Goal: Task Accomplishment & Management: Complete application form

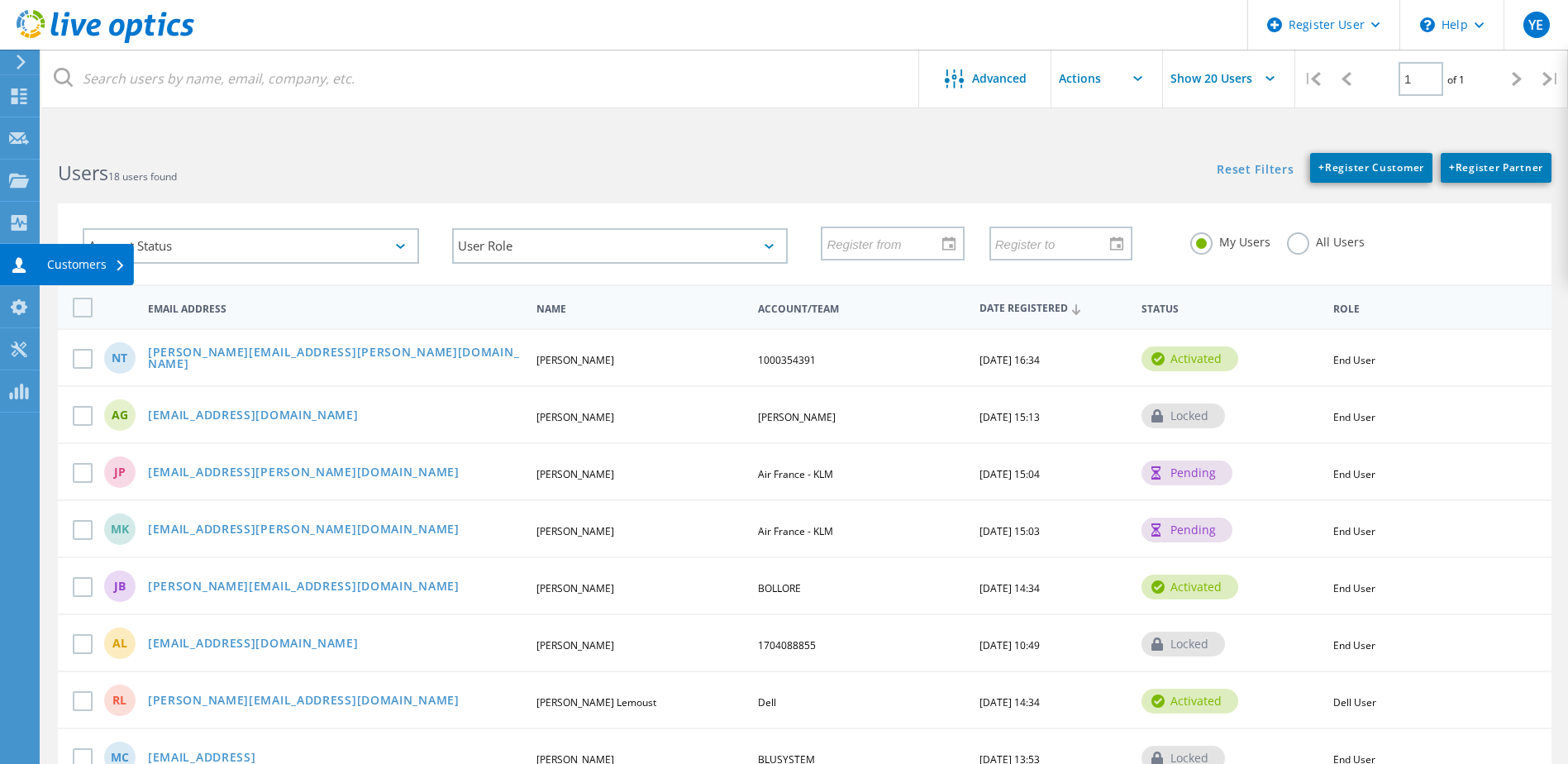
click at [26, 269] on icon at bounding box center [19, 264] width 20 height 16
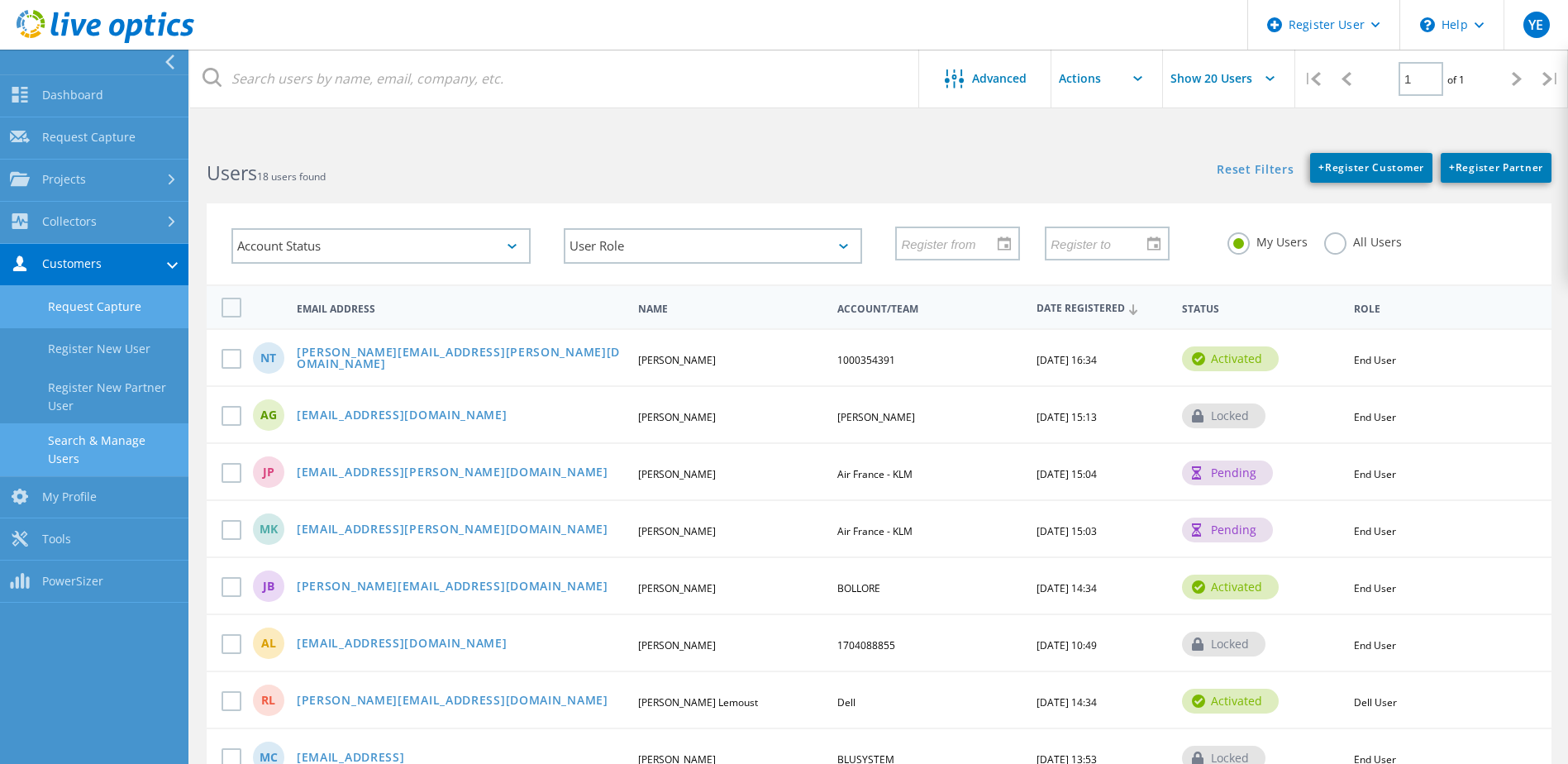
click at [66, 304] on link "Request Capture" at bounding box center [94, 307] width 189 height 43
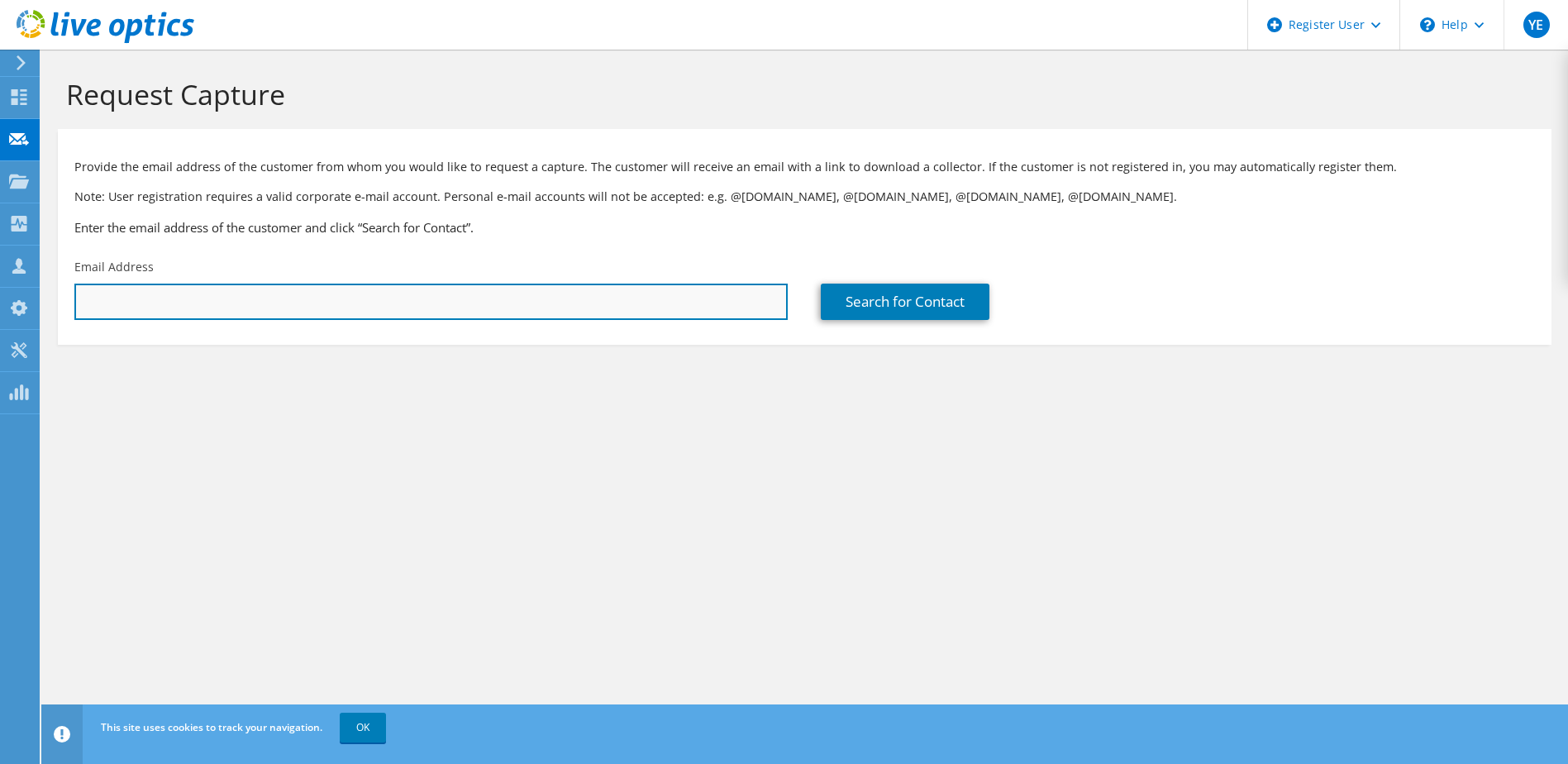
click at [522, 308] on input "text" at bounding box center [431, 301] width 713 height 36
paste input "[EMAIL_ADDRESS][DOMAIN_NAME]"
type input "[EMAIL_ADDRESS][DOMAIN_NAME]"
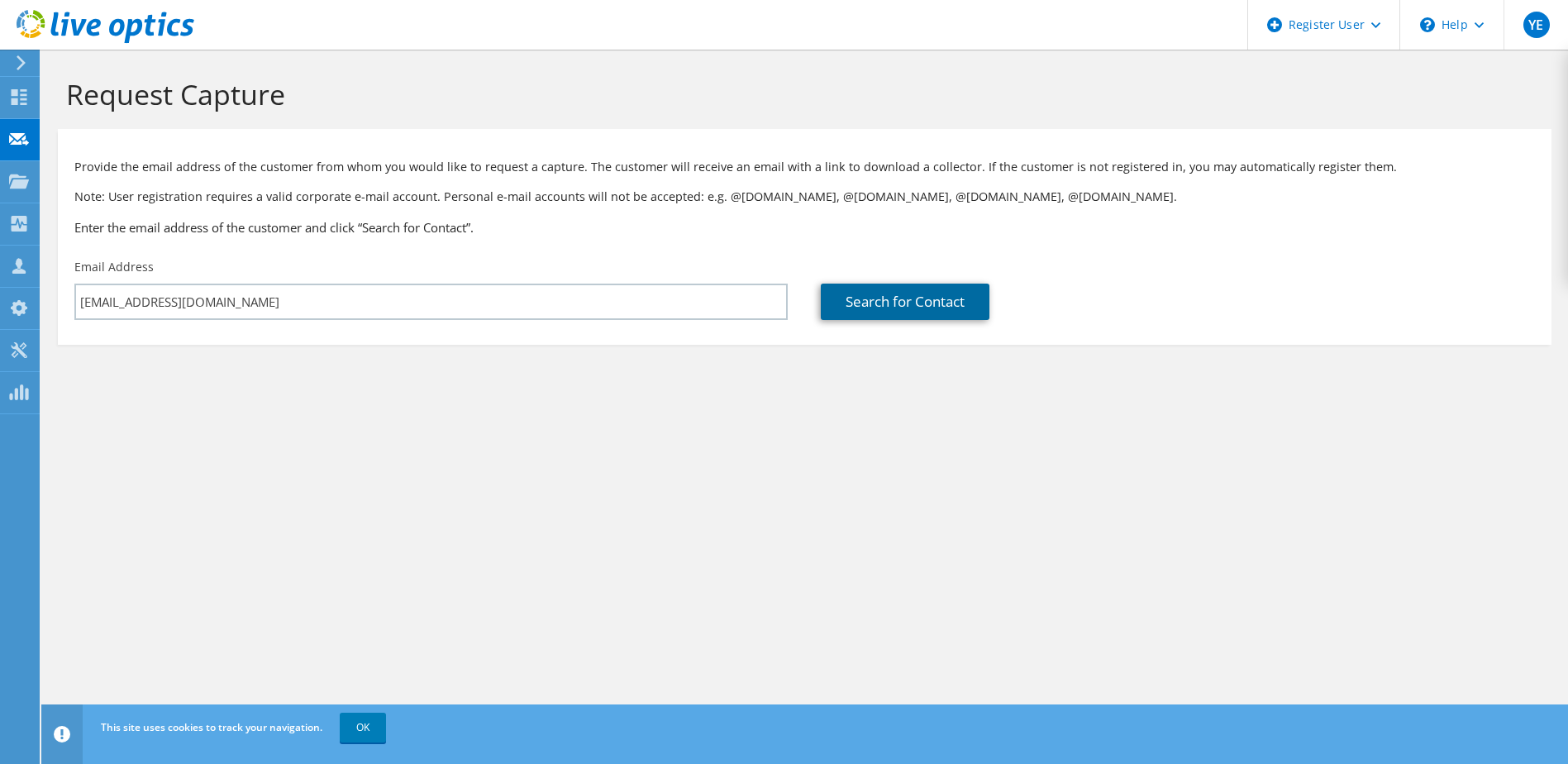
click at [862, 308] on link "Search for Contact" at bounding box center [905, 301] width 169 height 36
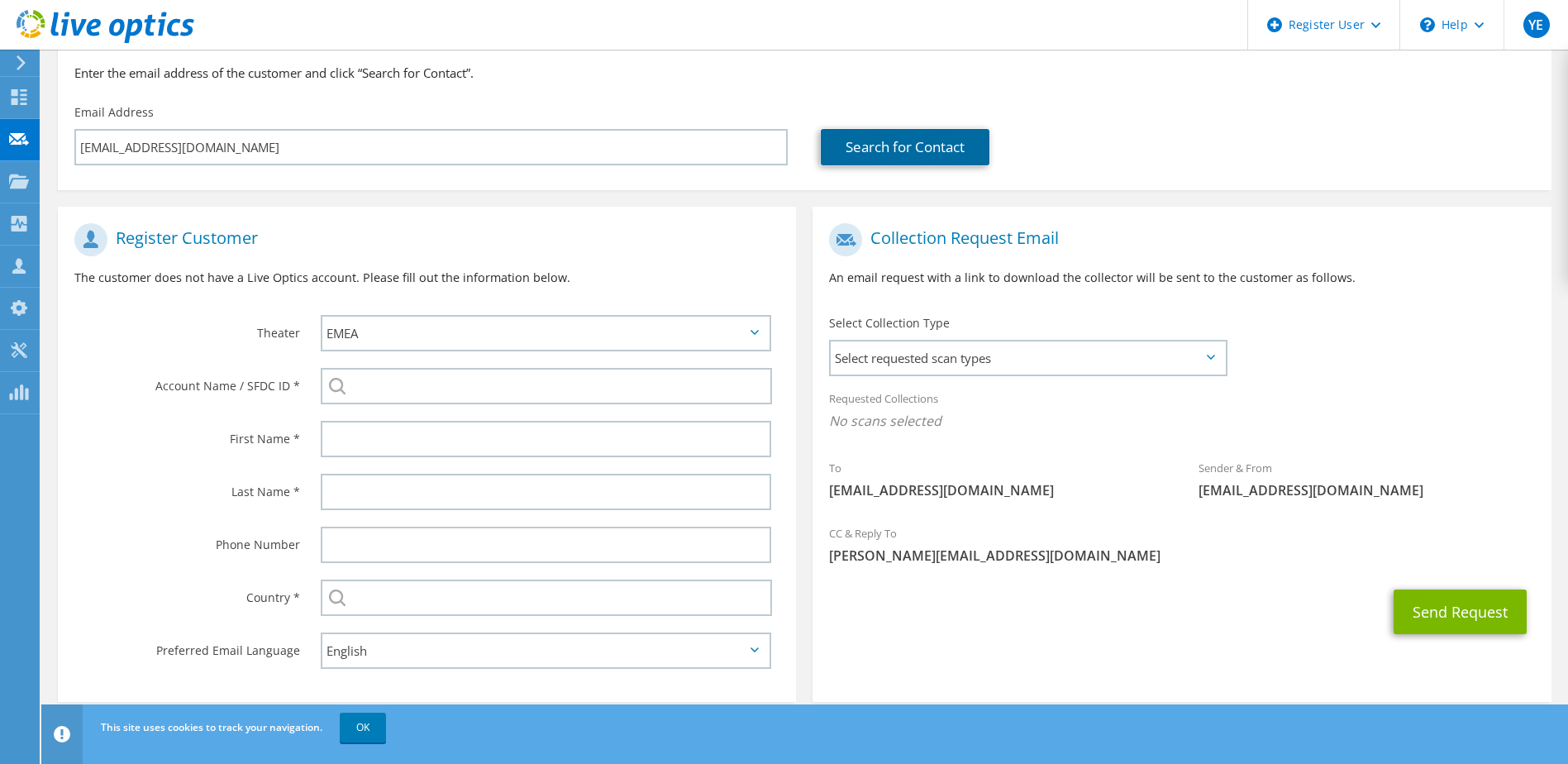
scroll to position [175, 0]
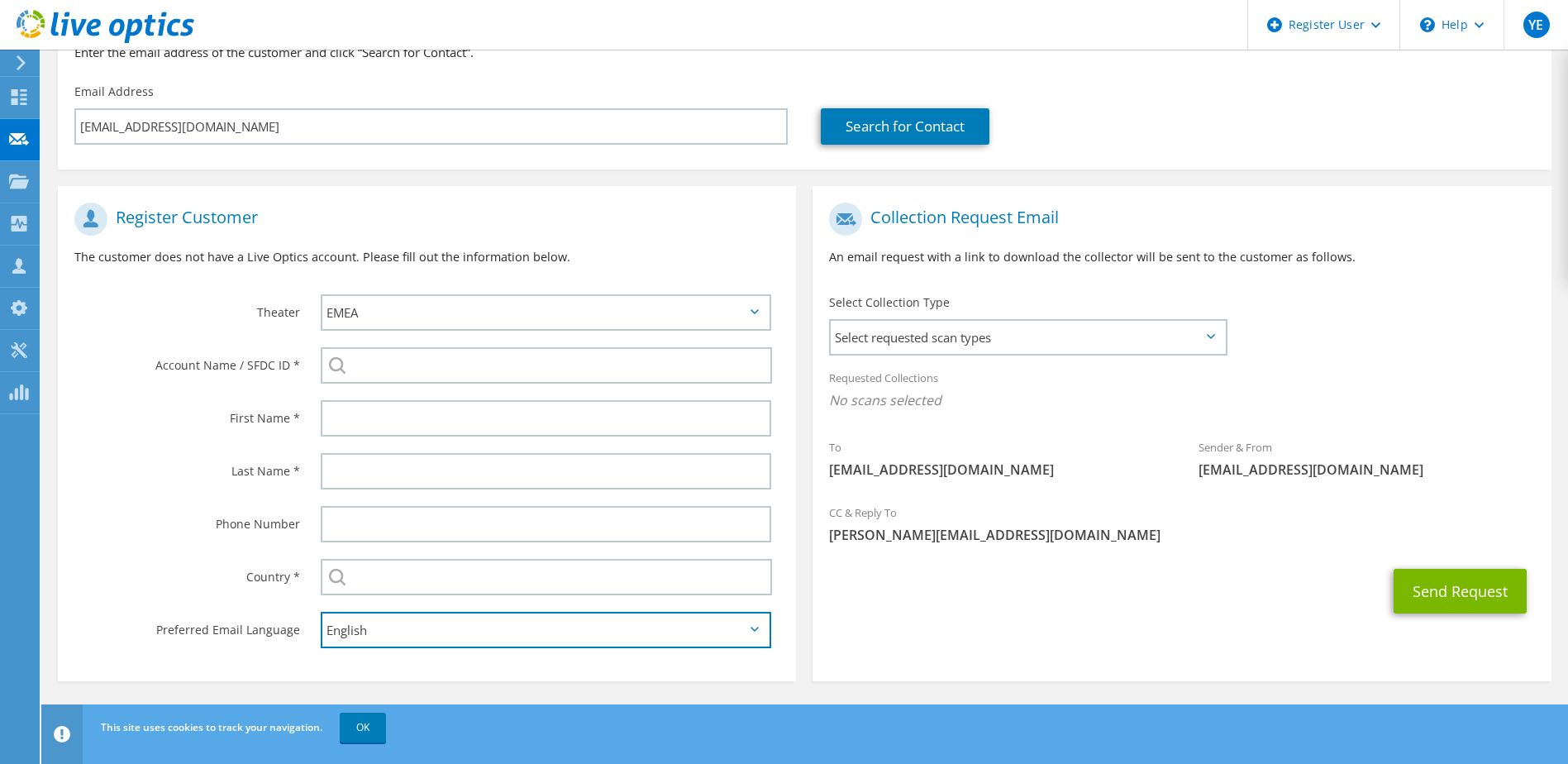
click at [406, 632] on select "English Deutsch Español Français Italiano Polski Português Русский 한국어 中文 日本語" at bounding box center [547, 630] width 451 height 36
select select "fr-FR"
click at [321, 612] on select "English Deutsch Español Français Italiano Polski Português Русский 한국어 中文 日本語" at bounding box center [547, 630] width 451 height 36
click at [1039, 329] on span "Select requested scan types" at bounding box center [1027, 337] width 393 height 33
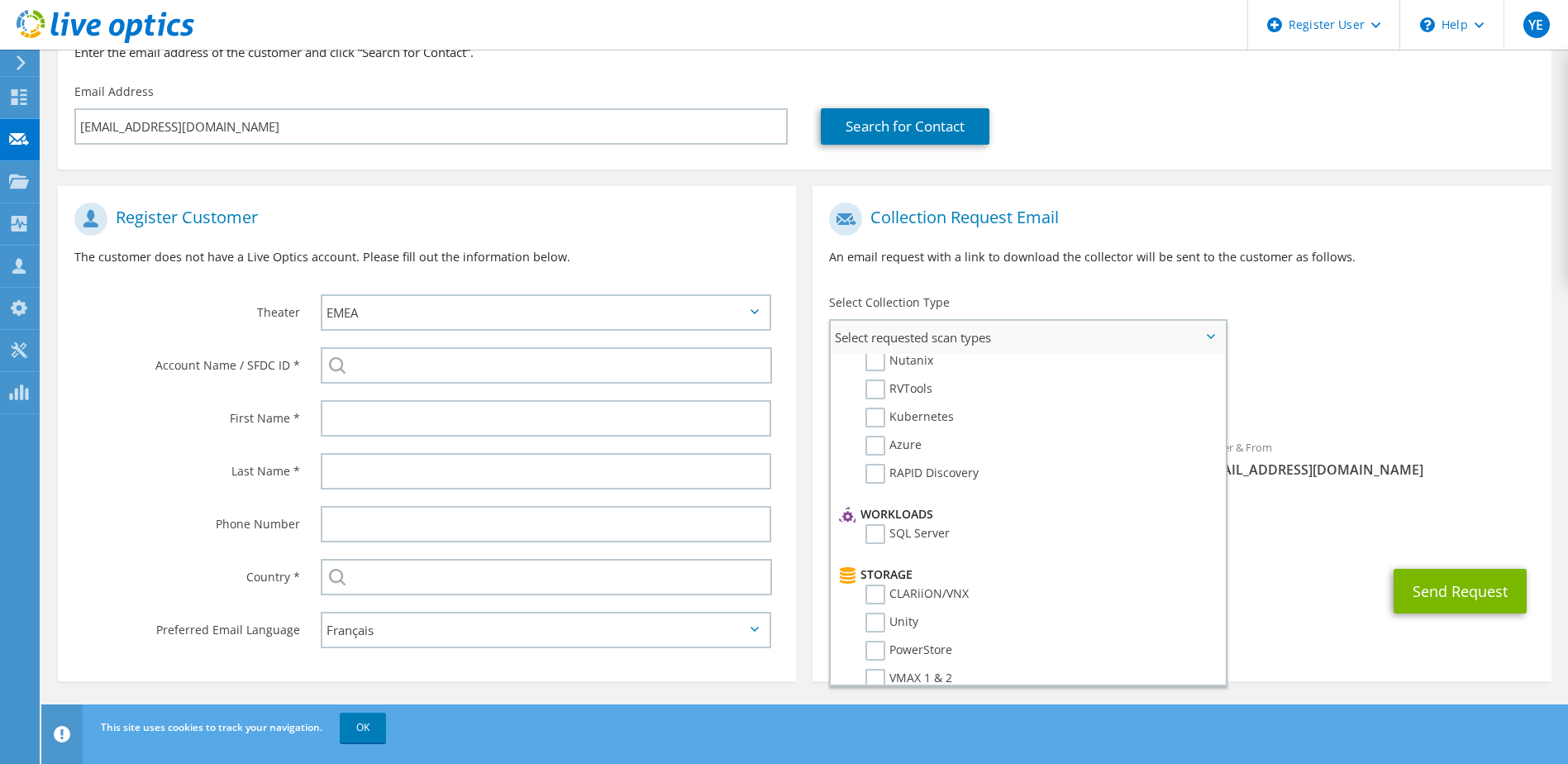
scroll to position [0, 0]
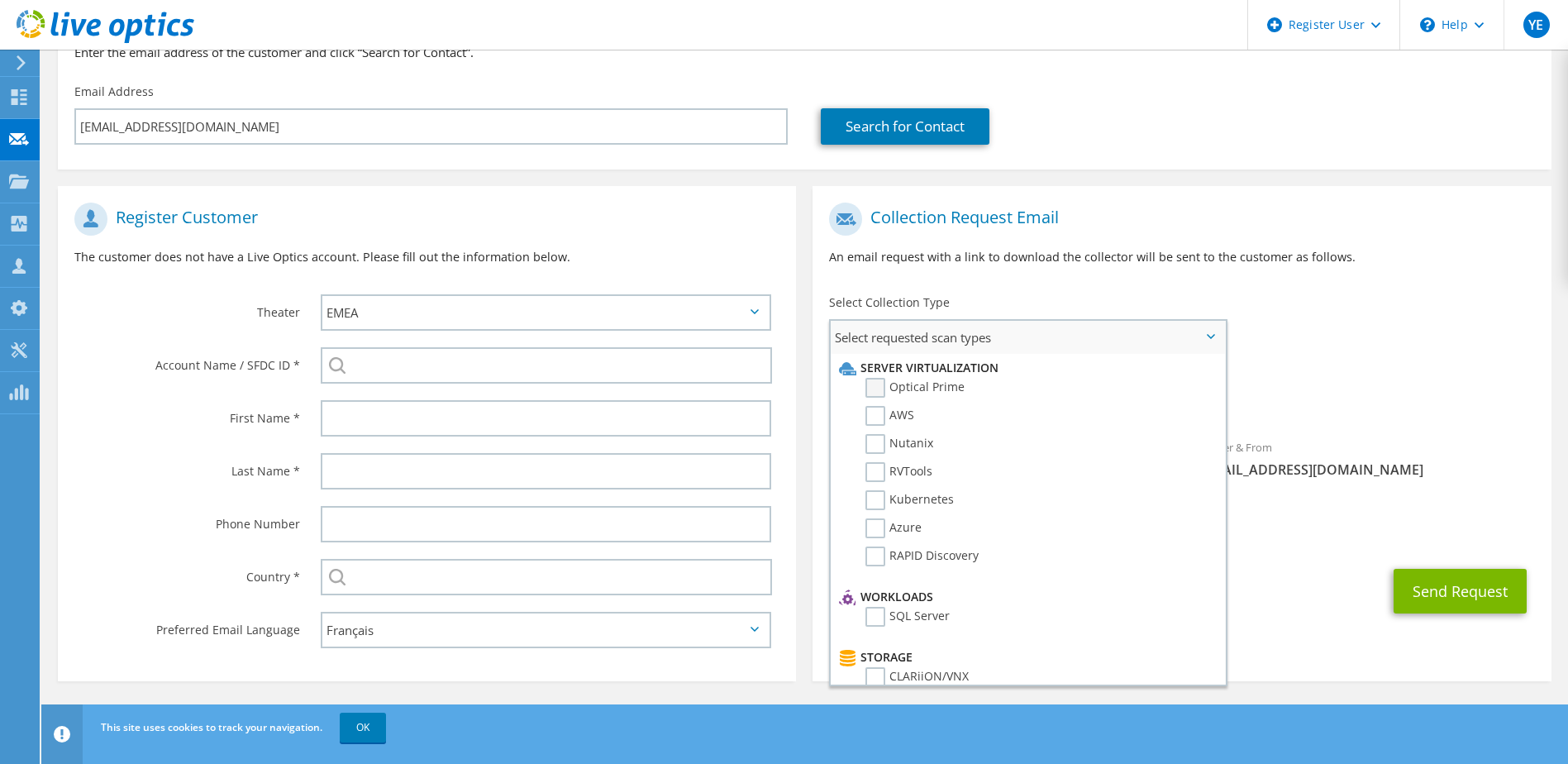
click at [874, 383] on label "Optical Prime" at bounding box center [915, 388] width 99 height 20
click at [0, 0] on input "Optical Prime" at bounding box center [0, 0] width 0 height 0
click at [1214, 337] on icon at bounding box center [1211, 337] width 9 height 5
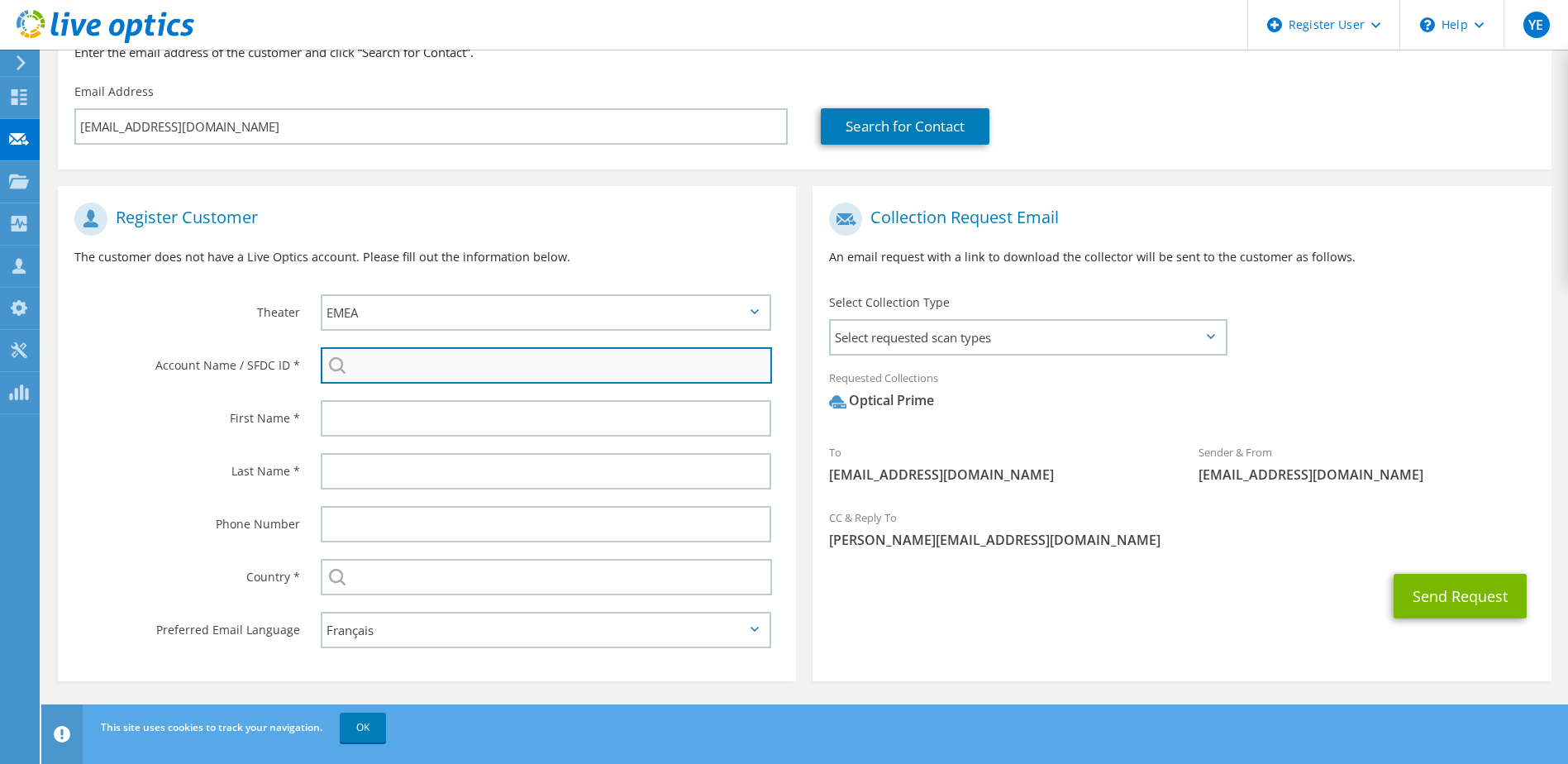
click at [381, 364] on input "search" at bounding box center [547, 365] width 452 height 36
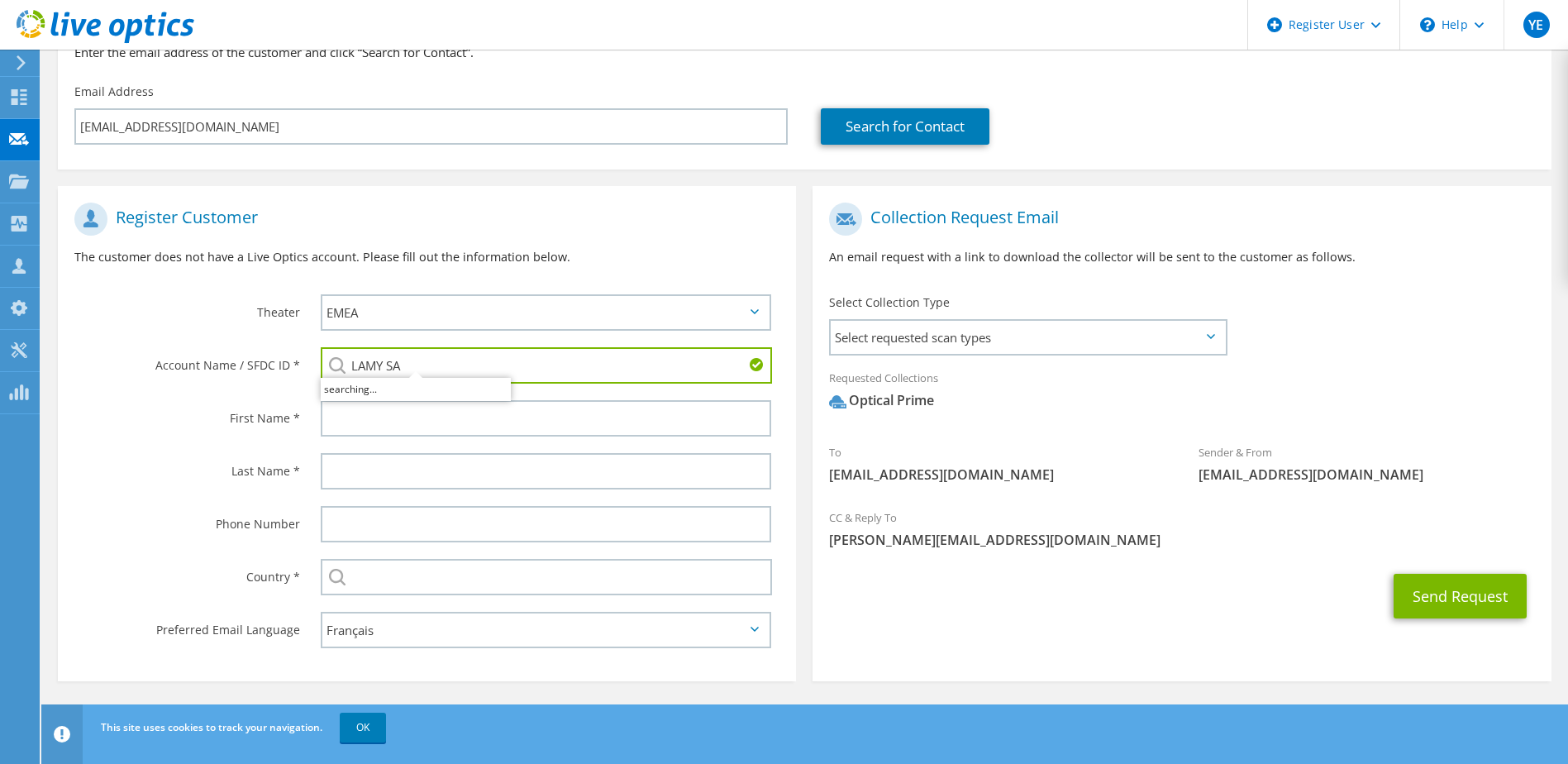
scroll to position [93, 0]
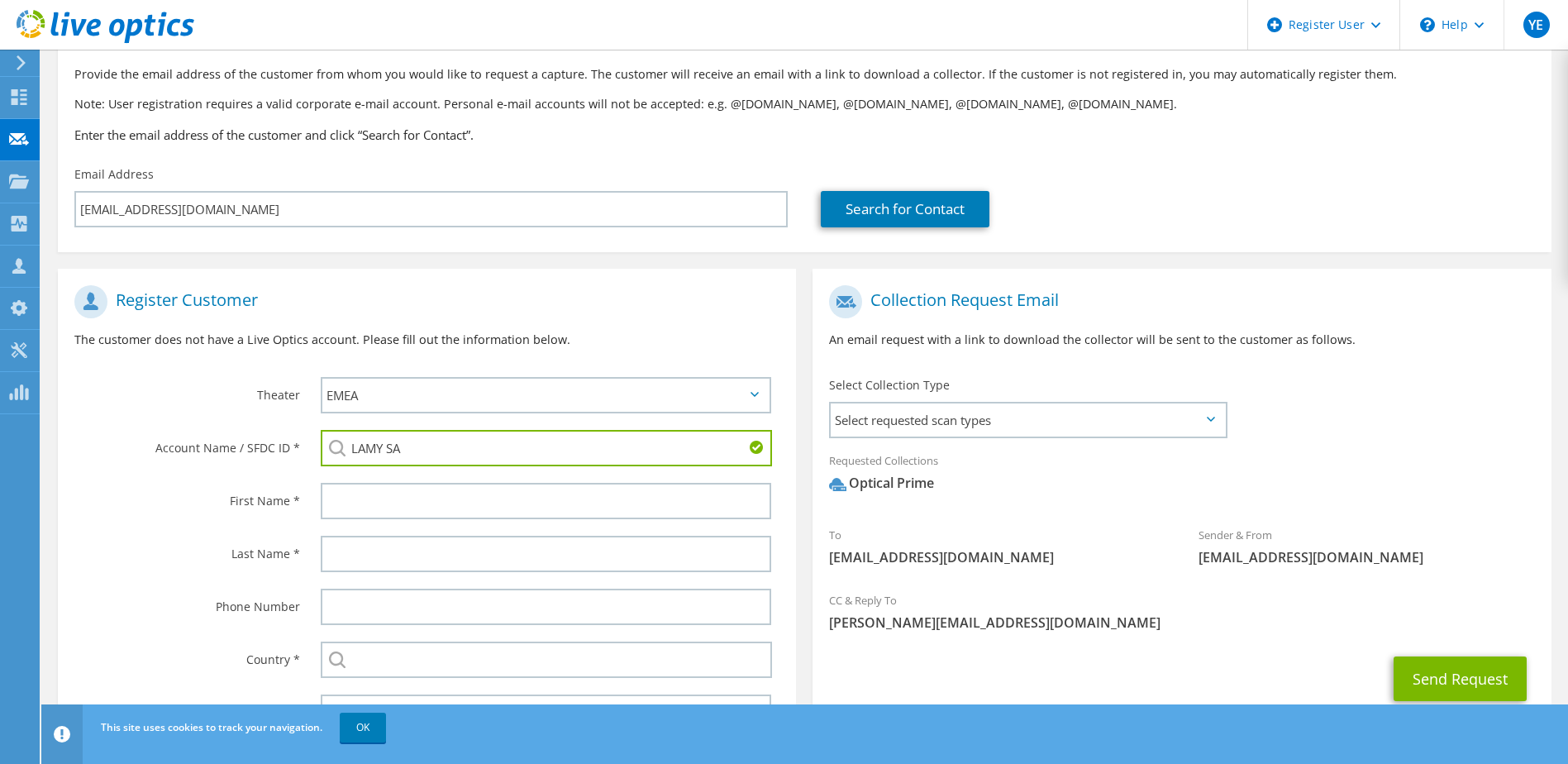
click at [363, 468] on li "[PERSON_NAME] : 1704772695" at bounding box center [416, 460] width 190 height 20
type input "[PERSON_NAME] : 1704772695"
click at [127, 465] on div "Account Name / SFDC ID *" at bounding box center [181, 447] width 246 height 51
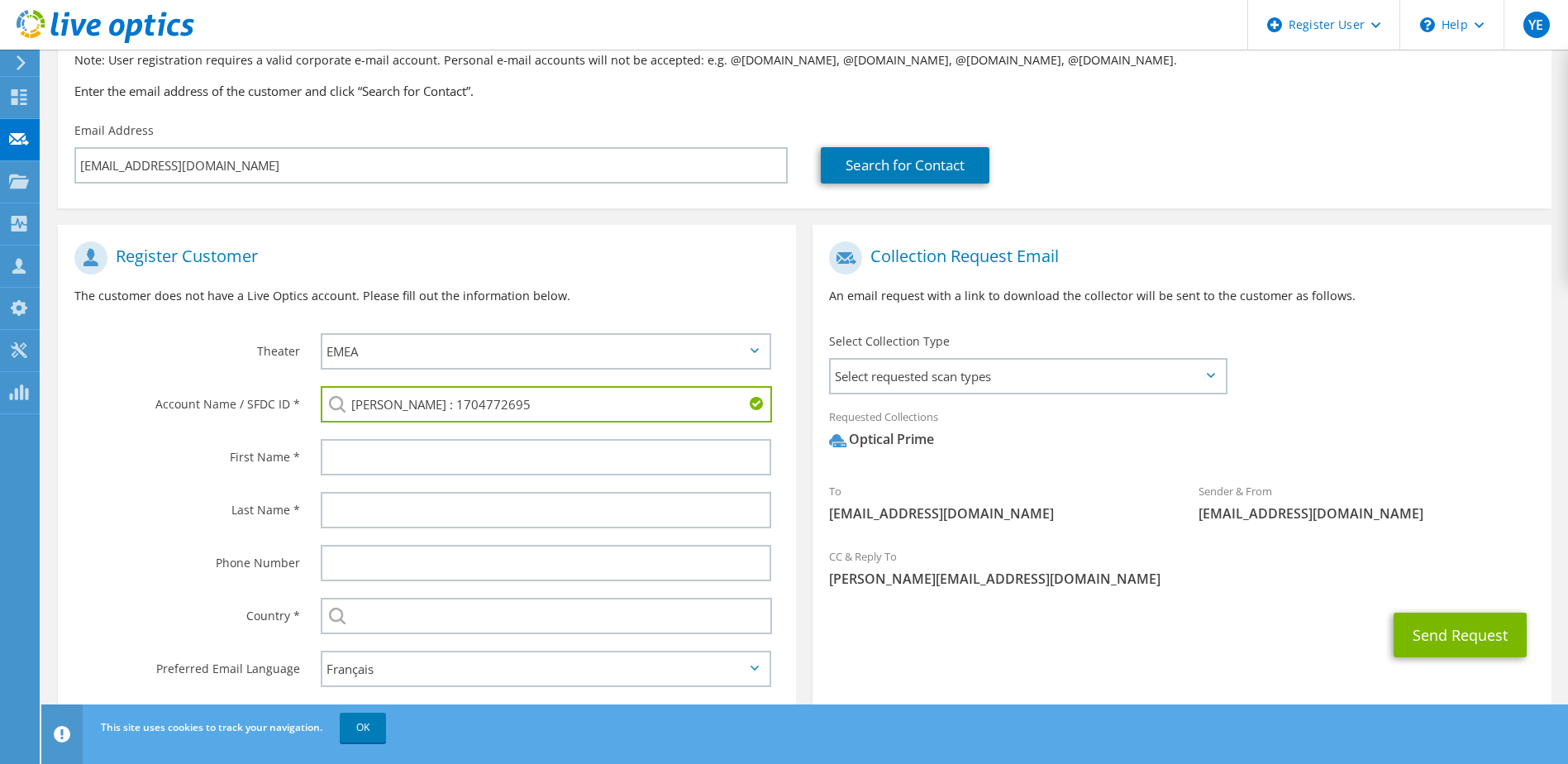
scroll to position [175, 0]
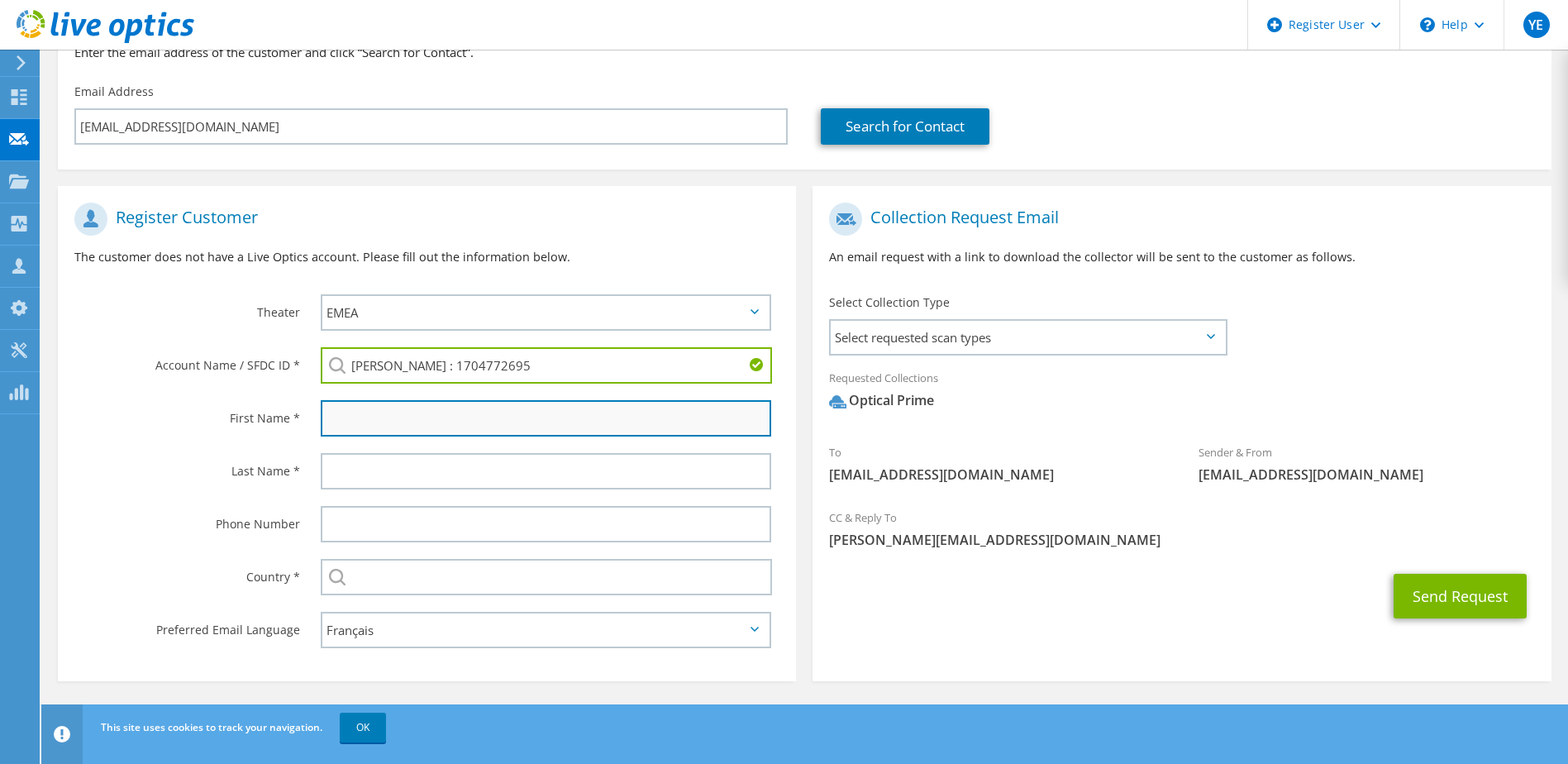
click at [387, 421] on input "text" at bounding box center [547, 418] width 451 height 36
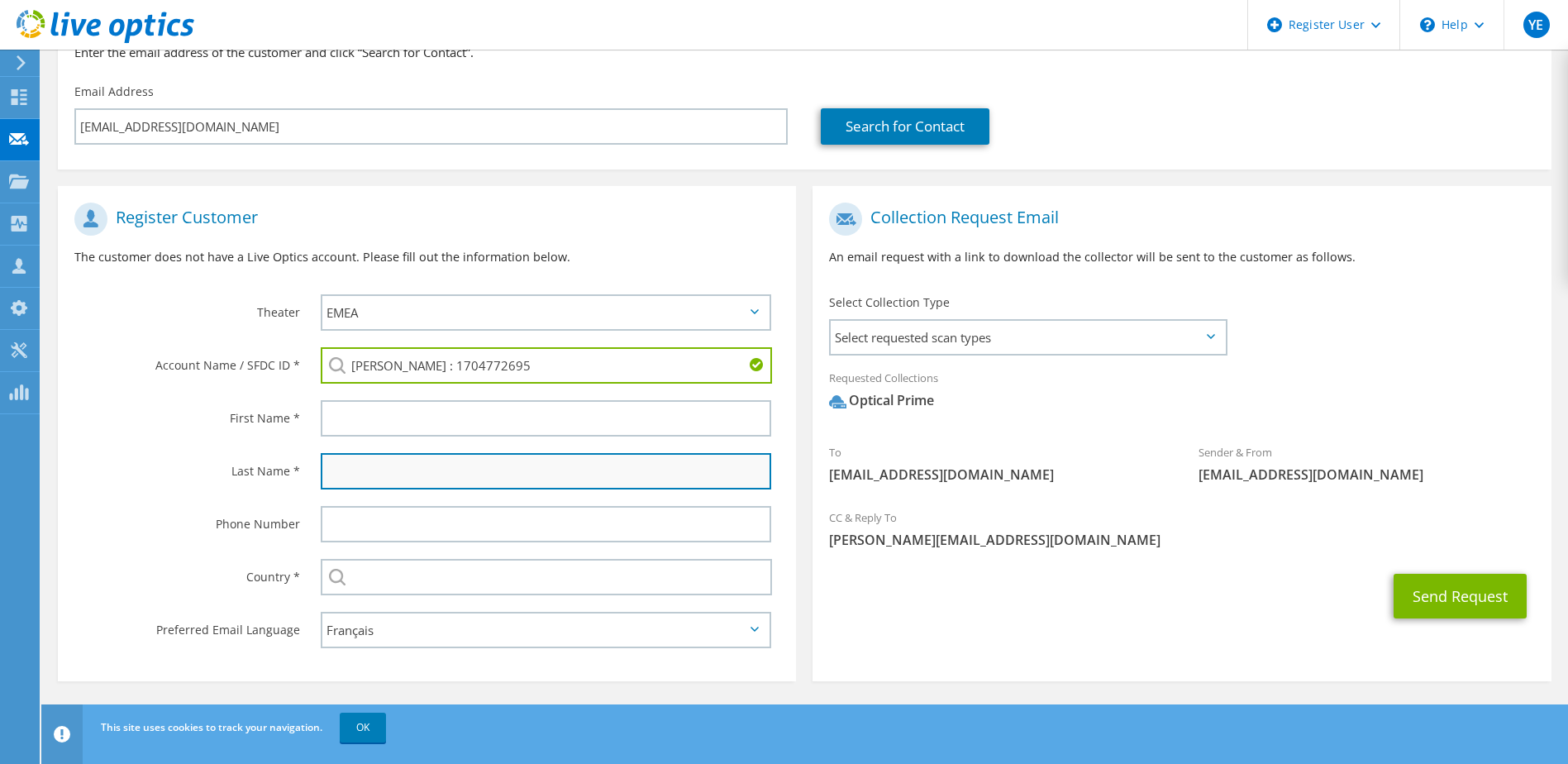
click at [328, 473] on input "text" at bounding box center [547, 471] width 451 height 36
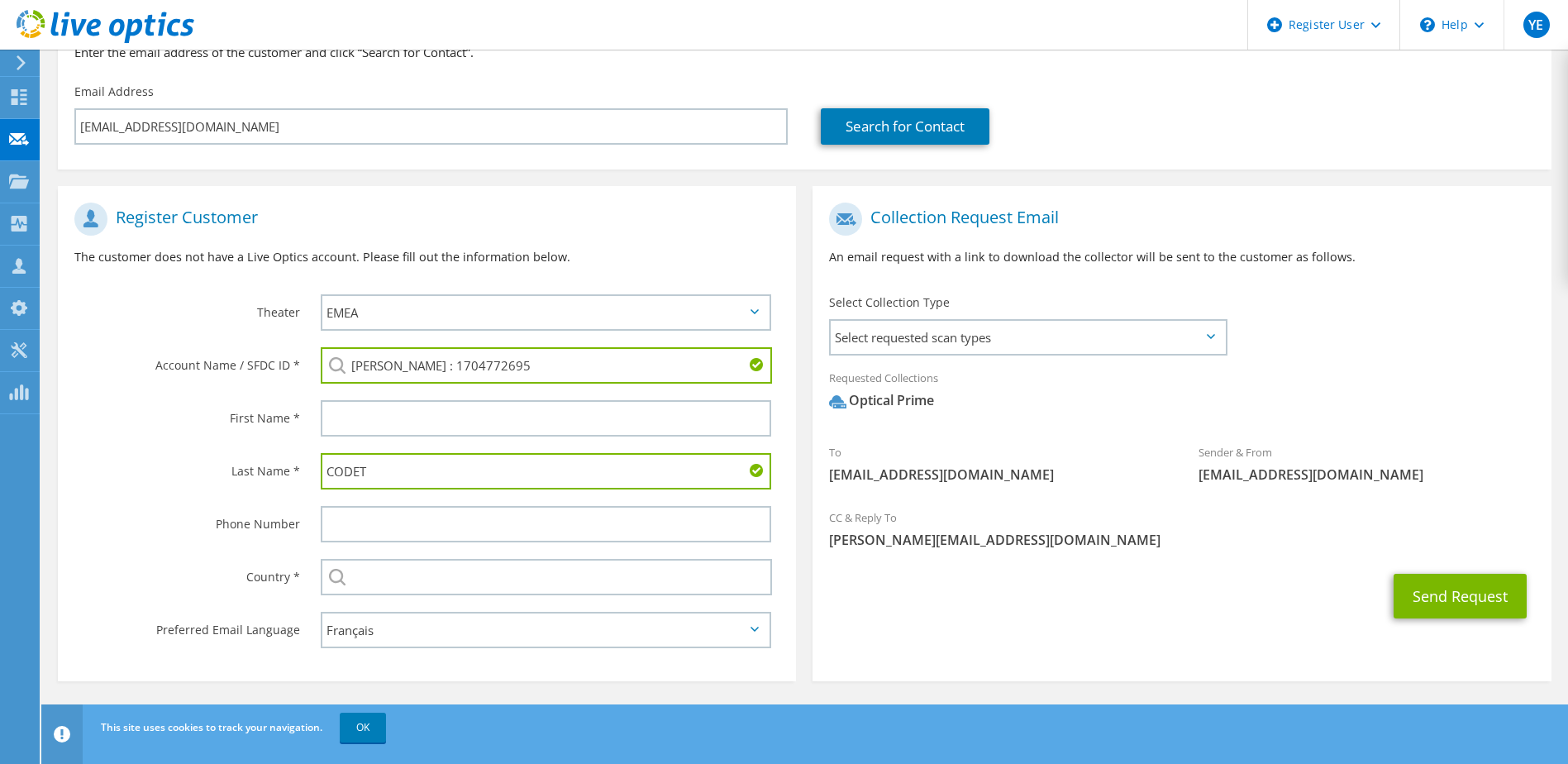
type input "CODET"
click at [208, 496] on div "Last Name *" at bounding box center [181, 470] width 246 height 51
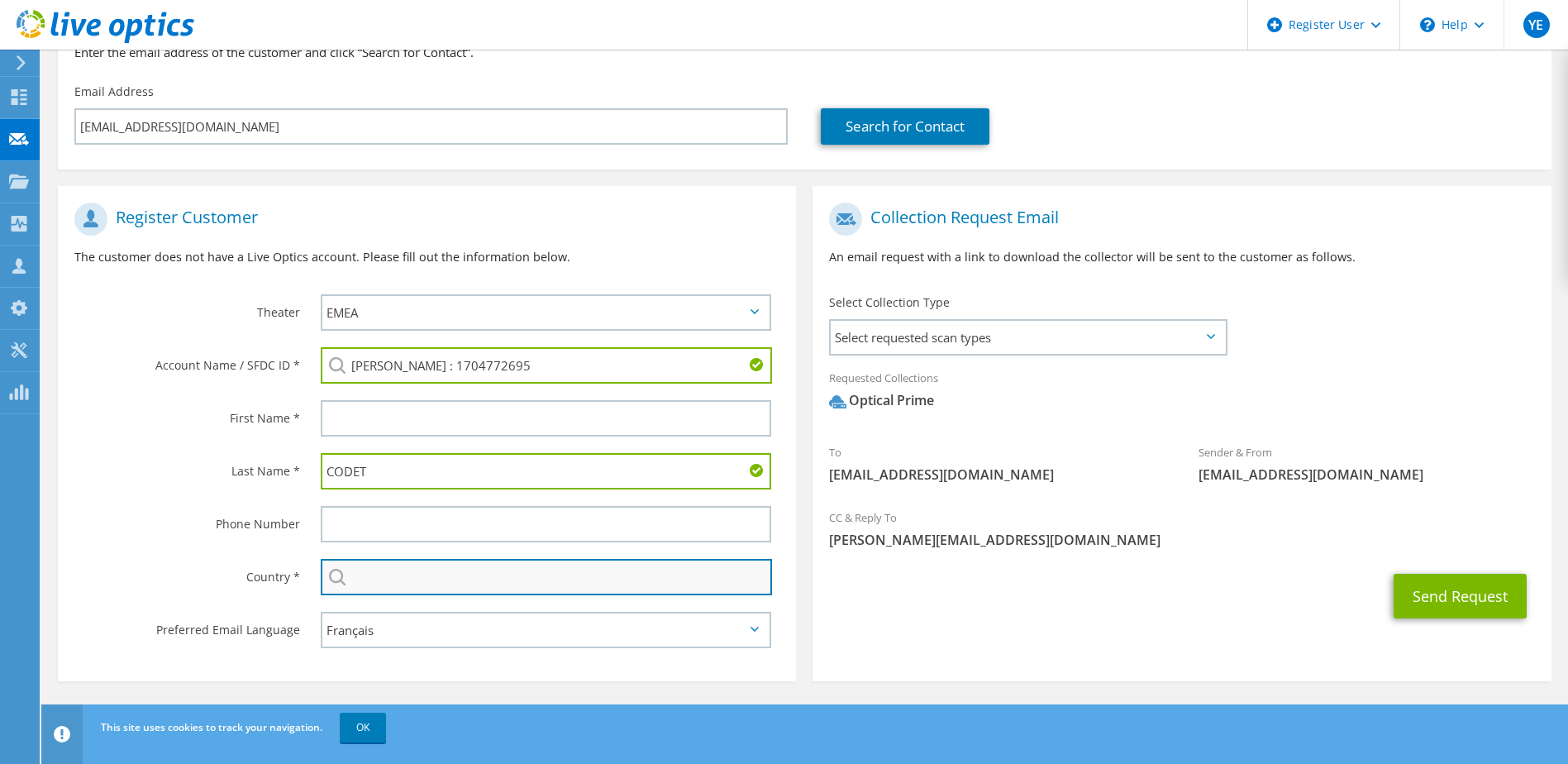
click at [367, 577] on input "text" at bounding box center [547, 577] width 452 height 36
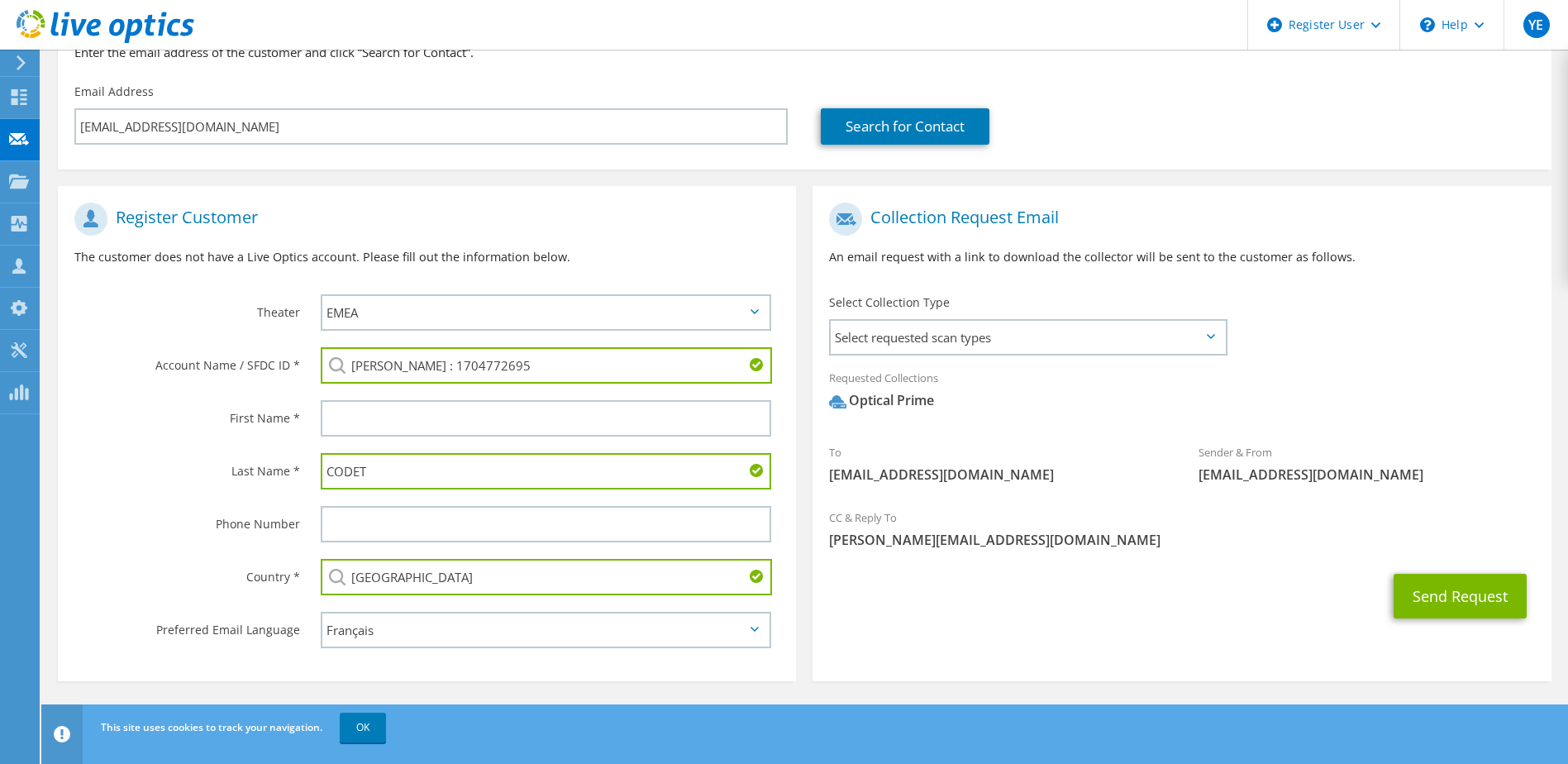
type input "[GEOGRAPHIC_DATA]"
click at [190, 533] on label "Phone Number" at bounding box center [188, 519] width 225 height 27
click at [345, 423] on input "text" at bounding box center [547, 418] width 451 height 36
click at [346, 425] on input "text" at bounding box center [547, 418] width 451 height 36
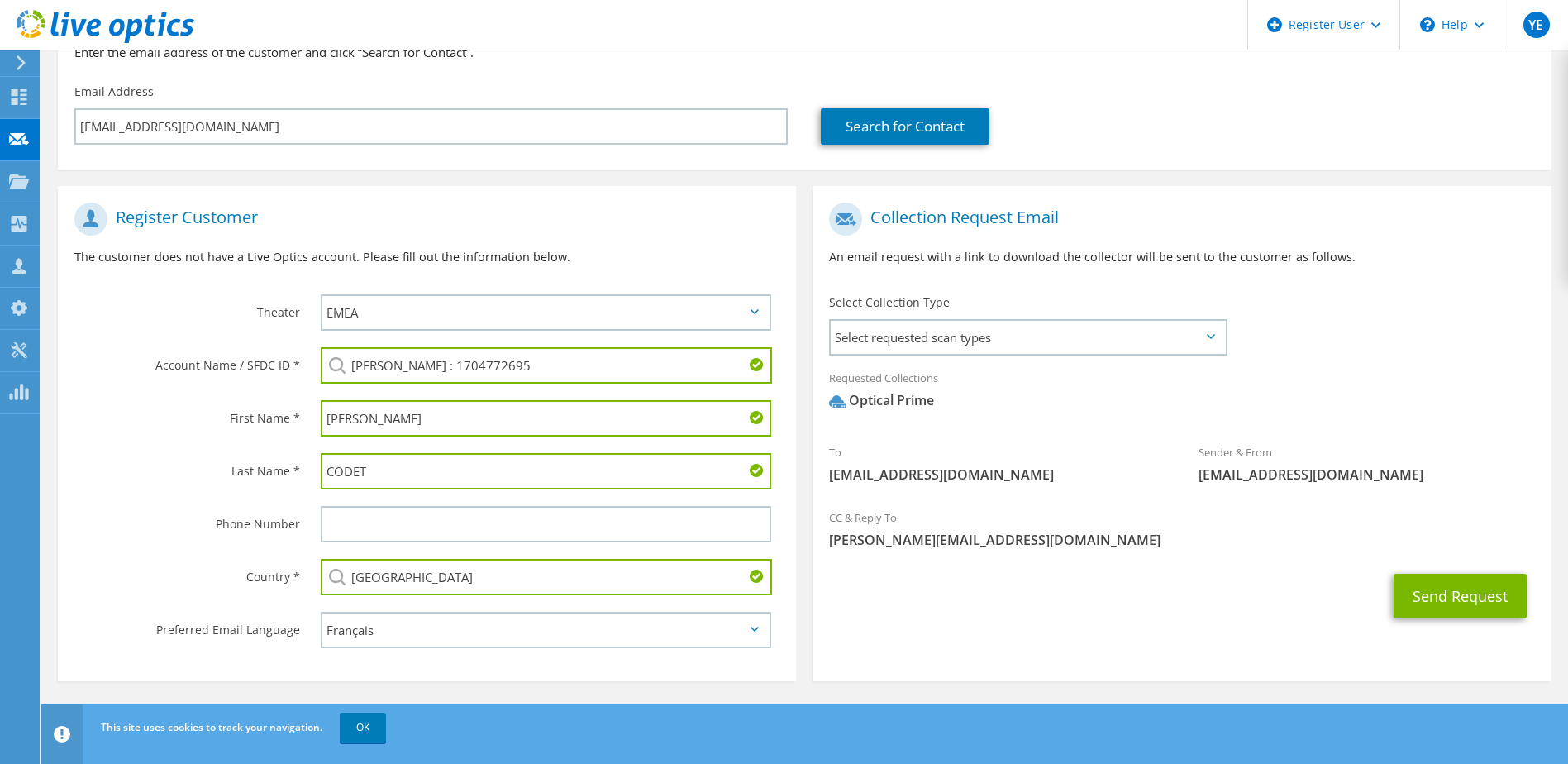
type input "[PERSON_NAME]"
click at [211, 442] on div "First Name *" at bounding box center [181, 418] width 246 height 51
click at [1132, 562] on div "CC & Reply To [PERSON_NAME][EMAIL_ADDRESS][DOMAIN_NAME]" at bounding box center [1181, 533] width 738 height 65
click at [74, 562] on div "Country *" at bounding box center [181, 576] width 246 height 51
click at [1437, 596] on button "Send Request" at bounding box center [1460, 596] width 133 height 45
